Goal: Task Accomplishment & Management: Use online tool/utility

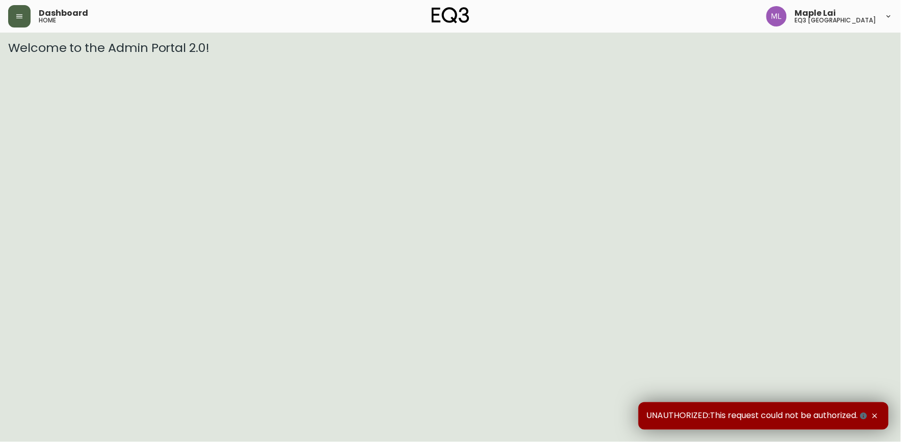
click at [16, 11] on button "button" at bounding box center [19, 16] width 22 height 22
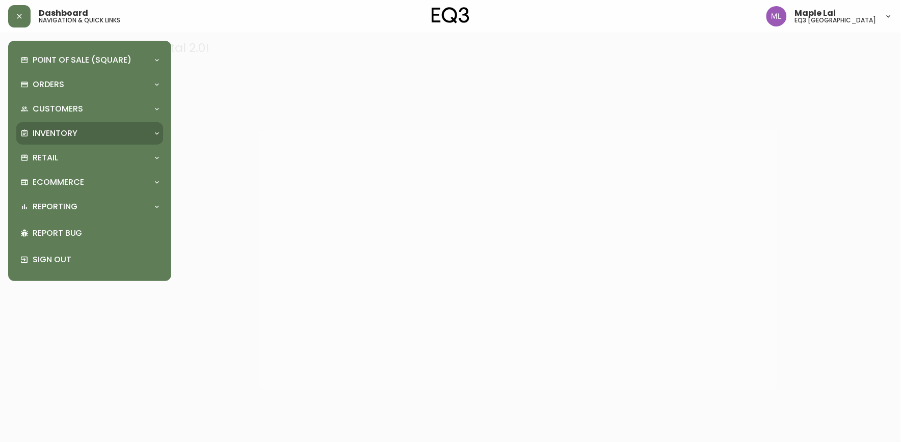
click at [93, 131] on div "Inventory" at bounding box center [84, 133] width 128 height 11
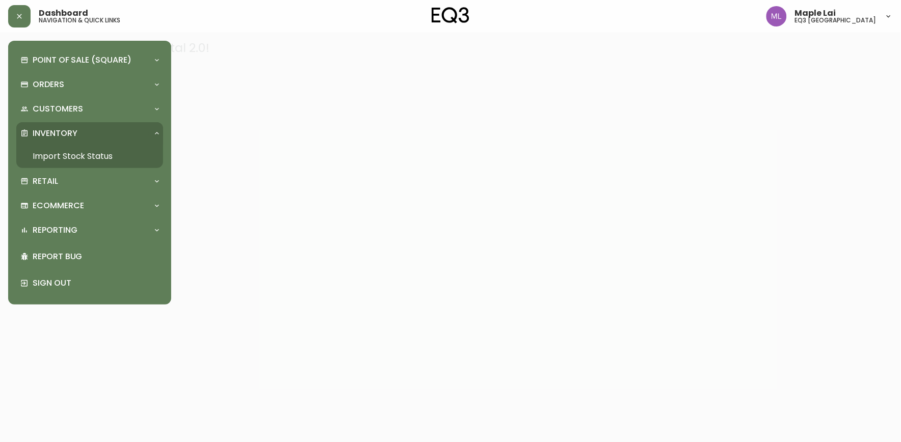
click at [96, 154] on link "Import Stock Status" at bounding box center [89, 156] width 147 height 23
